Goal: Information Seeking & Learning: Learn about a topic

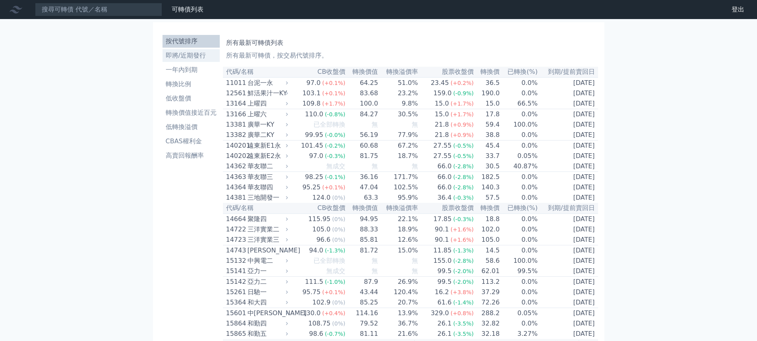
click at [194, 61] on link "即將/近期發行" at bounding box center [191, 55] width 57 height 13
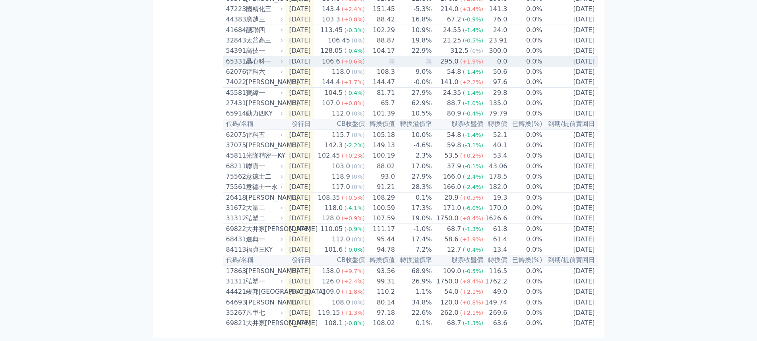
scroll to position [257, 0]
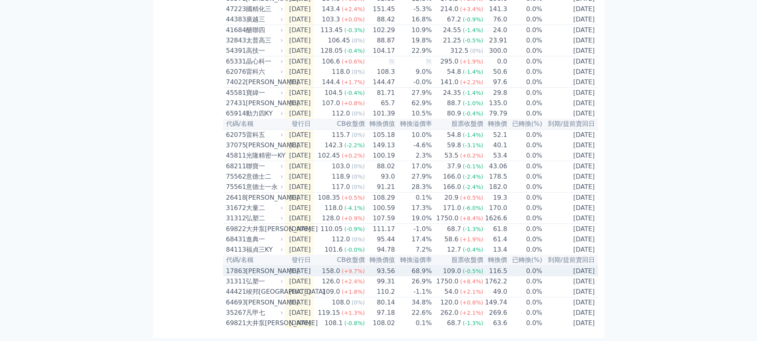
click at [258, 267] on div "[PERSON_NAME]" at bounding box center [264, 272] width 36 height 10
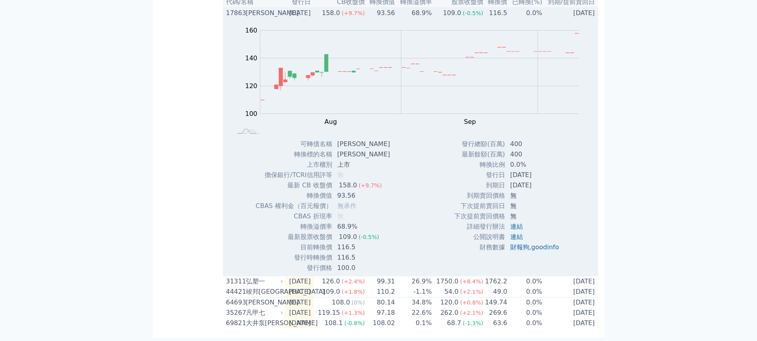
scroll to position [496, 0]
drag, startPoint x: 341, startPoint y: 202, endPoint x: 356, endPoint y: 201, distance: 15.5
click at [356, 191] on td "158.0 (+9.7%)" at bounding box center [365, 185] width 64 height 10
drag, startPoint x: 336, startPoint y: 211, endPoint x: 351, endPoint y: 209, distance: 16.0
click at [351, 201] on td "93.56" at bounding box center [365, 196] width 64 height 10
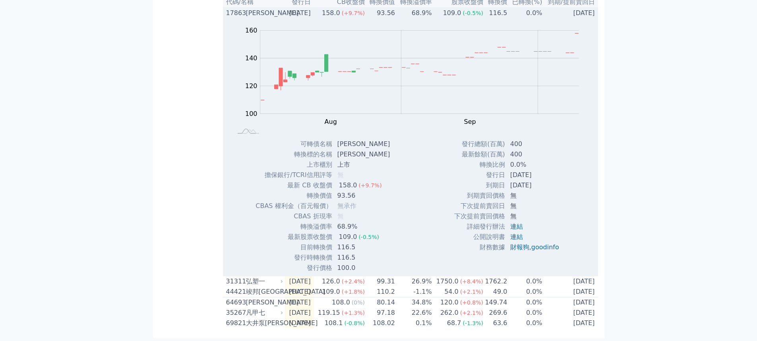
click at [336, 191] on td "158.0 (+9.7%)" at bounding box center [365, 185] width 64 height 10
drag, startPoint x: 337, startPoint y: 201, endPoint x: 346, endPoint y: 200, distance: 8.4
click at [346, 190] on div "158.0" at bounding box center [347, 186] width 21 height 10
click at [340, 201] on td "93.56" at bounding box center [365, 196] width 64 height 10
drag, startPoint x: 338, startPoint y: 214, endPoint x: 354, endPoint y: 211, distance: 16.1
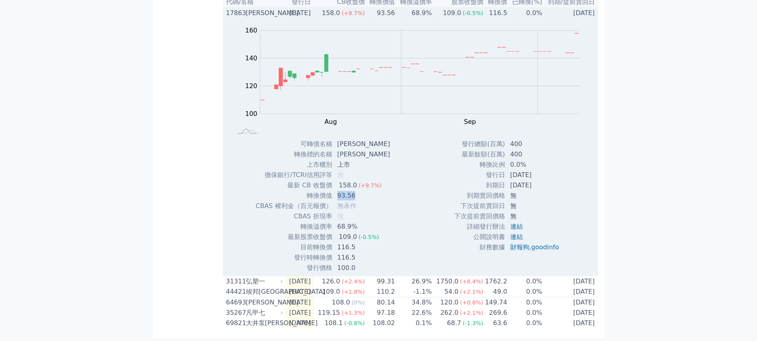
click at [354, 201] on td "93.56" at bounding box center [365, 196] width 64 height 10
drag, startPoint x: 336, startPoint y: 254, endPoint x: 354, endPoint y: 250, distance: 19.1
click at [354, 242] on td "109.0 (-0.5%)" at bounding box center [365, 237] width 64 height 10
click at [354, 242] on div "109.0" at bounding box center [347, 238] width 21 height 10
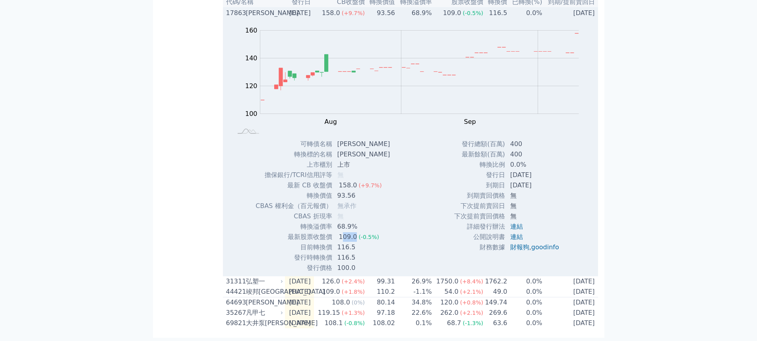
drag, startPoint x: 342, startPoint y: 253, endPoint x: 356, endPoint y: 252, distance: 14.3
click at [356, 242] on td "109.0 (-0.5%)" at bounding box center [365, 237] width 64 height 10
click at [353, 242] on div "109.0" at bounding box center [347, 238] width 21 height 10
drag, startPoint x: 336, startPoint y: 254, endPoint x: 351, endPoint y: 253, distance: 14.7
click at [351, 242] on td "109.0 (-0.5%)" at bounding box center [365, 237] width 64 height 10
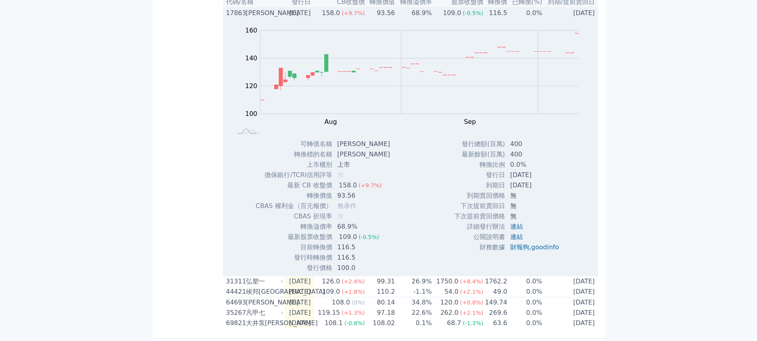
click at [348, 253] on td "116.5" at bounding box center [365, 247] width 64 height 10
drag, startPoint x: 334, startPoint y: 264, endPoint x: 356, endPoint y: 263, distance: 21.5
click at [356, 253] on td "116.5" at bounding box center [365, 247] width 64 height 10
drag, startPoint x: 332, startPoint y: 262, endPoint x: 349, endPoint y: 260, distance: 16.8
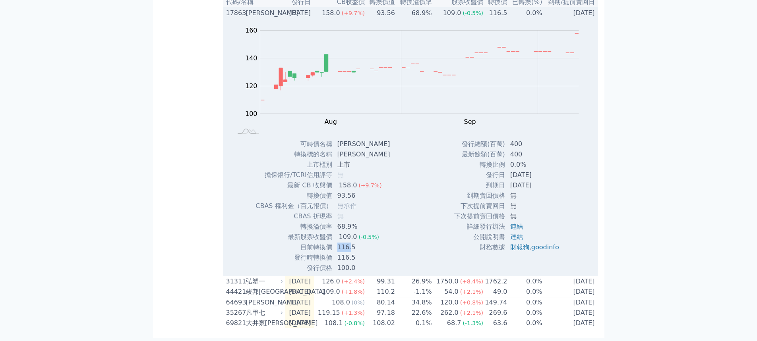
click at [349, 253] on td "116.5" at bounding box center [365, 247] width 64 height 10
drag, startPoint x: 335, startPoint y: 254, endPoint x: 352, endPoint y: 250, distance: 17.4
click at [352, 242] on td "109.0 (-0.5%)" at bounding box center [365, 237] width 64 height 10
click at [352, 242] on div "109.0" at bounding box center [347, 238] width 21 height 10
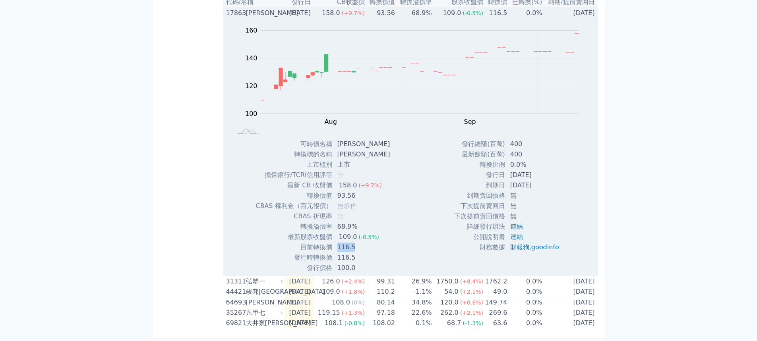
drag, startPoint x: 330, startPoint y: 260, endPoint x: 352, endPoint y: 259, distance: 21.5
click at [352, 253] on tr "目前轉換價 116.5" at bounding box center [325, 247] width 141 height 10
click at [352, 253] on td "116.5" at bounding box center [365, 247] width 64 height 10
drag, startPoint x: 339, startPoint y: 251, endPoint x: 352, endPoint y: 251, distance: 13.5
click at [352, 242] on div "109.0" at bounding box center [347, 238] width 21 height 10
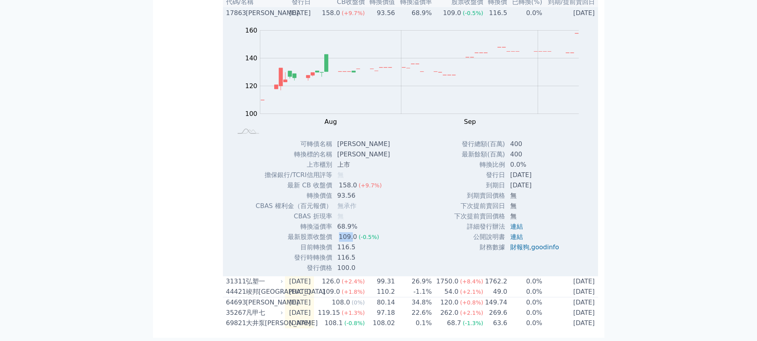
click at [352, 242] on div "109.0" at bounding box center [347, 238] width 21 height 10
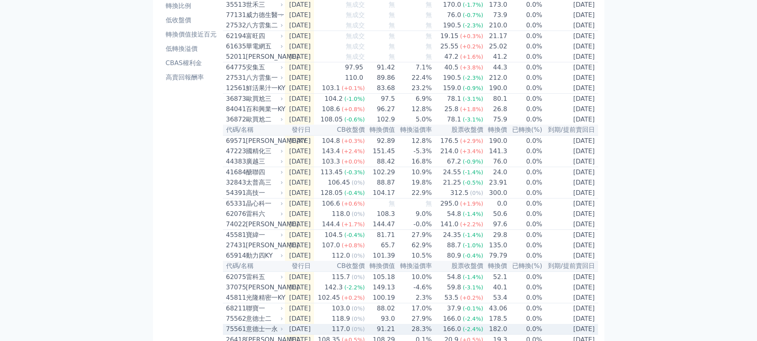
scroll to position [0, 0]
